Goal: Transaction & Acquisition: Obtain resource

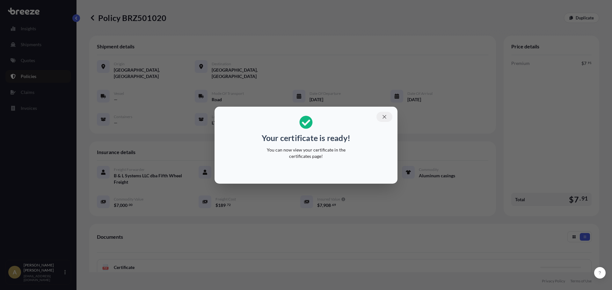
click at [381, 116] on button "button" at bounding box center [384, 117] width 16 height 10
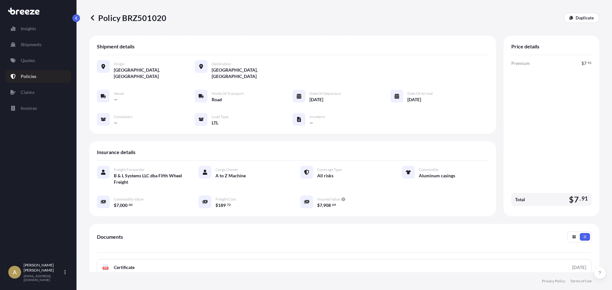
click at [31, 65] on link "Quotes" at bounding box center [38, 60] width 66 height 13
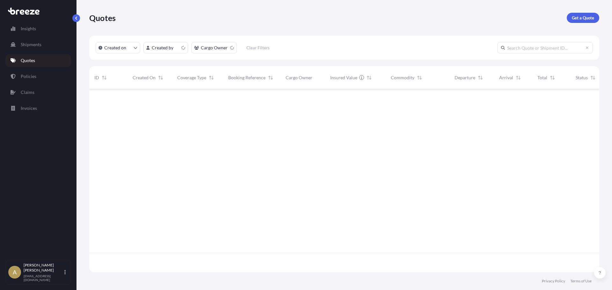
scroll to position [182, 505]
click at [582, 14] on link "Get a Quote" at bounding box center [583, 18] width 33 height 10
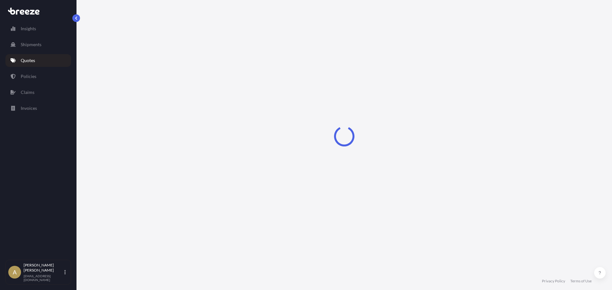
select select "Sea"
select select "1"
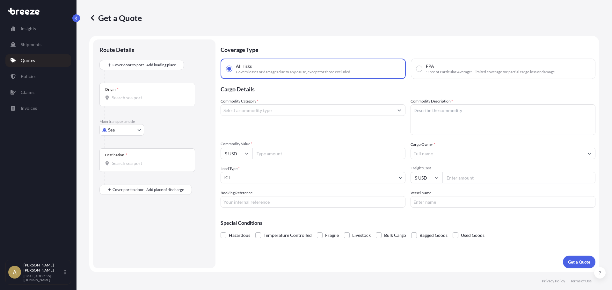
click at [141, 127] on body "Insights Shipments Quotes Policies Claims Invoices A [PERSON_NAME] [PERSON_NAME…" at bounding box center [306, 145] width 612 height 290
click at [125, 166] on div "Road" at bounding box center [122, 169] width 40 height 11
select select "Road"
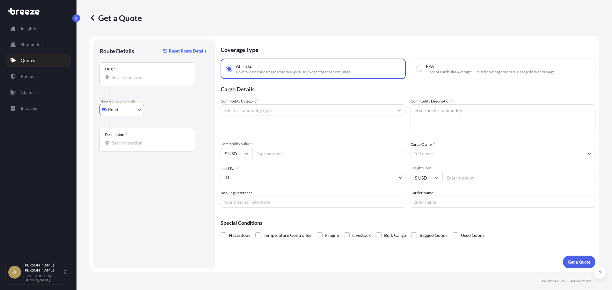
click at [156, 80] on input "Origin *" at bounding box center [149, 77] width 75 height 6
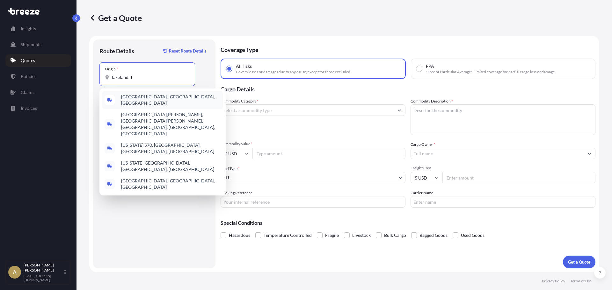
click at [141, 100] on span "[GEOGRAPHIC_DATA], [GEOGRAPHIC_DATA], [GEOGRAPHIC_DATA]" at bounding box center [170, 100] width 99 height 13
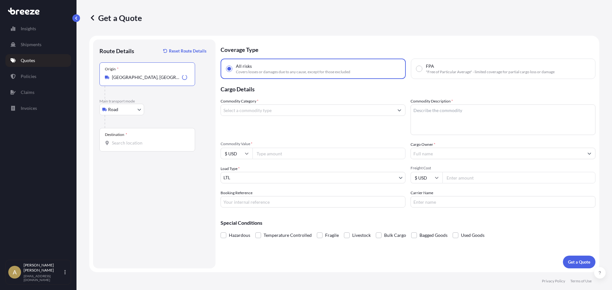
type input "[GEOGRAPHIC_DATA], [GEOGRAPHIC_DATA], [GEOGRAPHIC_DATA]"
click at [130, 147] on div "Destination *" at bounding box center [147, 140] width 96 height 24
click at [130, 146] on input "Destination *" at bounding box center [149, 143] width 75 height 6
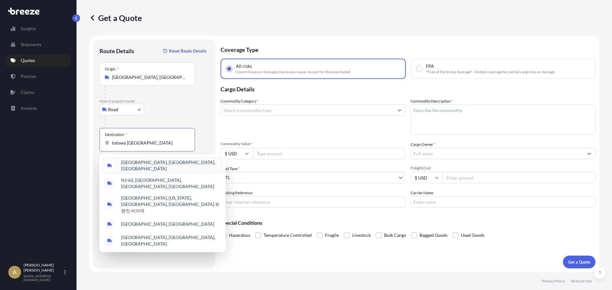
click at [143, 165] on span "[GEOGRAPHIC_DATA], [GEOGRAPHIC_DATA], [GEOGRAPHIC_DATA]" at bounding box center [170, 165] width 99 height 13
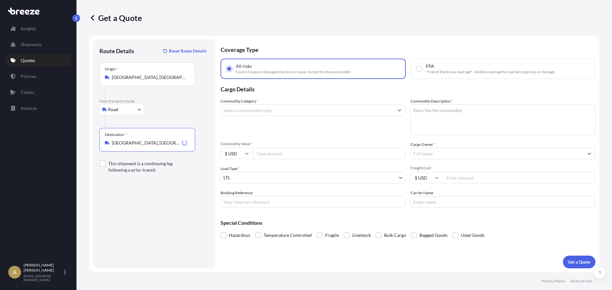
type input "[GEOGRAPHIC_DATA], [GEOGRAPHIC_DATA], [GEOGRAPHIC_DATA]"
click at [269, 112] on input "Commodity Category *" at bounding box center [307, 110] width 173 height 11
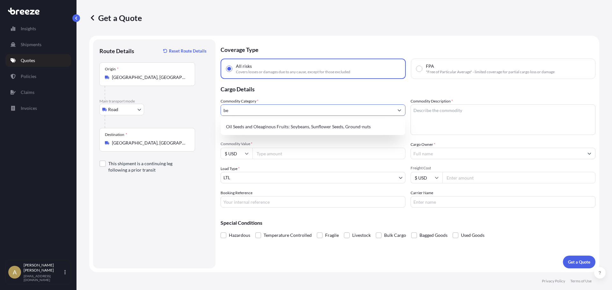
type input "b"
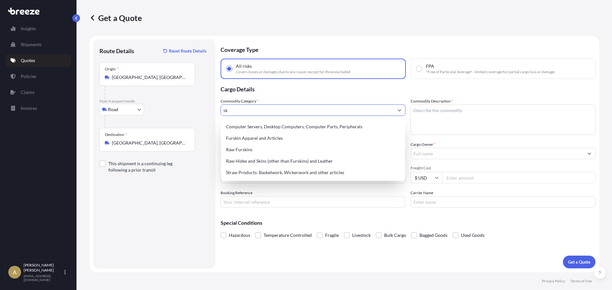
type input "s"
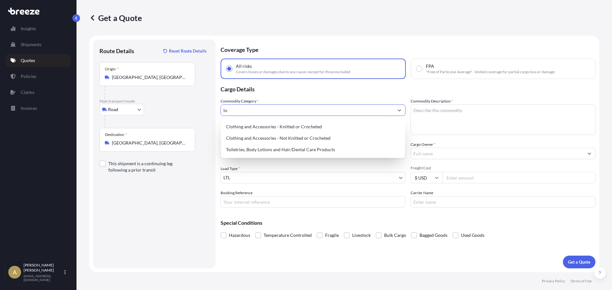
type input "l"
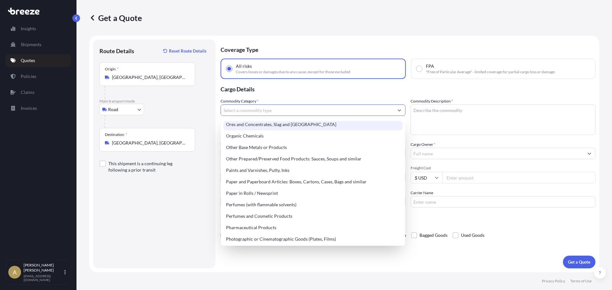
scroll to position [1062, 0]
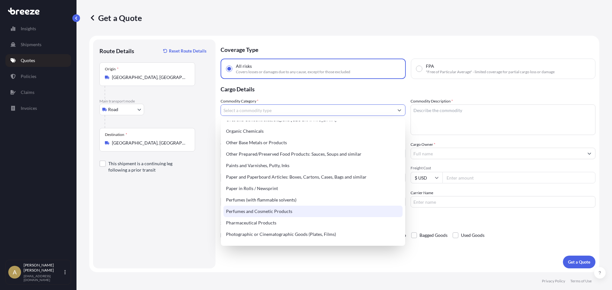
click at [343, 208] on div "Perfumes and Cosmetic Products" at bounding box center [312, 211] width 179 height 11
type input "Perfumes and Cosmetic Products"
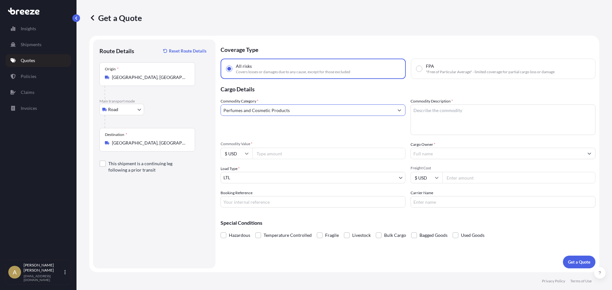
click at [441, 118] on textarea "Commodity Description *" at bounding box center [502, 120] width 185 height 31
type textarea "Beauty care products"
click at [363, 160] on div "Commodity Category * Perfumes and Cosmetic Products Commodity Description * Bea…" at bounding box center [408, 153] width 375 height 110
click at [360, 157] on input "Commodity Value *" at bounding box center [328, 153] width 153 height 11
type input "29520"
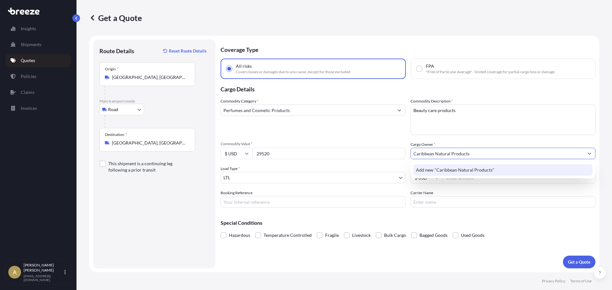
click at [438, 170] on span "Add new "Caribbean Natural Products"" at bounding box center [455, 170] width 78 height 6
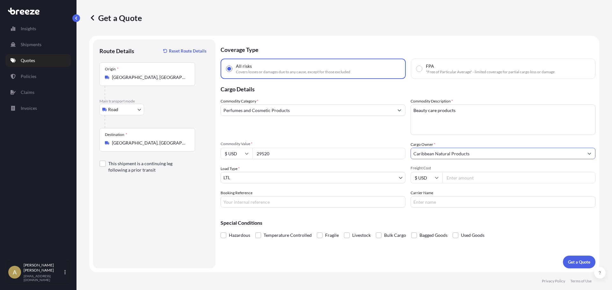
type input "Caribbean Natural Products"
click at [462, 175] on input "Freight Cost" at bounding box center [518, 177] width 153 height 11
type input "386.17"
click at [580, 262] on p "Get a Quote" at bounding box center [579, 262] width 22 height 6
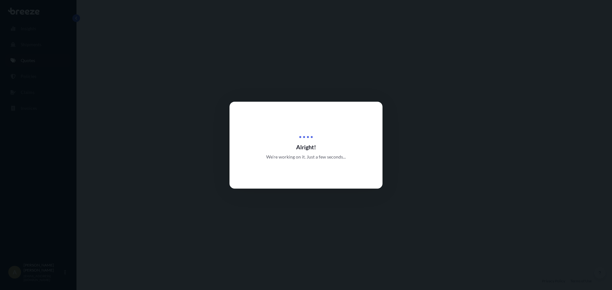
select select "Road"
select select "1"
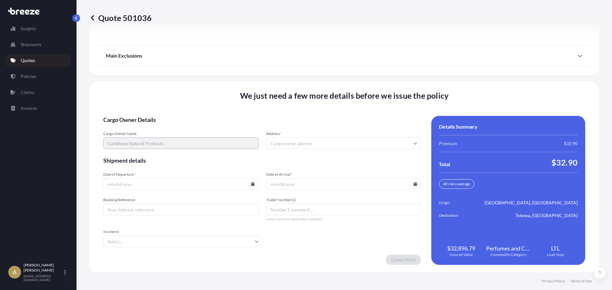
scroll to position [822, 0]
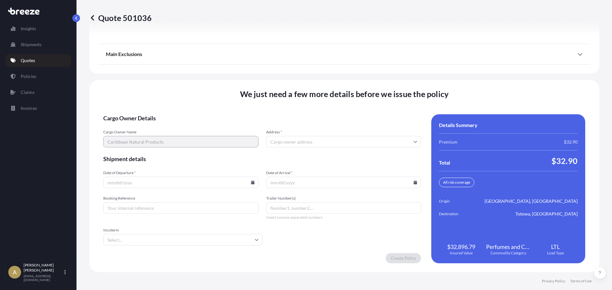
click at [310, 143] on input "Address *" at bounding box center [343, 141] width 155 height 11
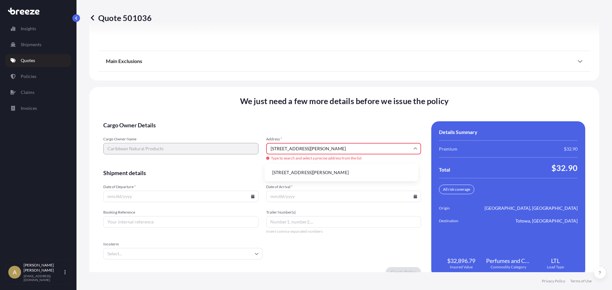
click at [326, 170] on li "[STREET_ADDRESS][PERSON_NAME]" at bounding box center [341, 173] width 148 height 12
type input "[STREET_ADDRESS][PERSON_NAME]"
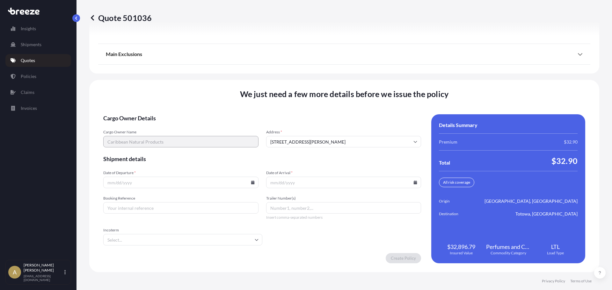
click at [253, 182] on icon at bounding box center [253, 183] width 4 height 4
click at [178, 117] on button "9" at bounding box center [180, 114] width 10 height 10
type input "[DATE]"
click at [414, 182] on icon at bounding box center [416, 183] width 4 height 4
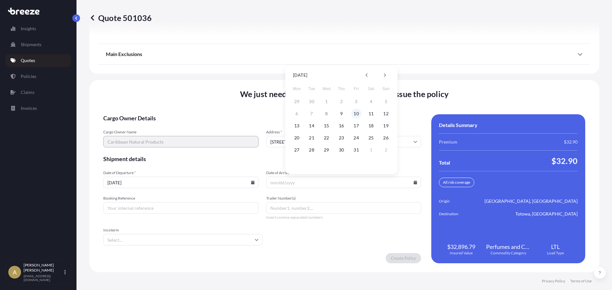
click at [356, 115] on button "10" at bounding box center [356, 114] width 10 height 10
type input "[DATE]"
